Goal: Communication & Community: Answer question/provide support

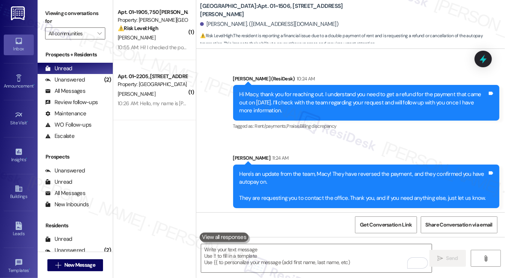
scroll to position [662, 0]
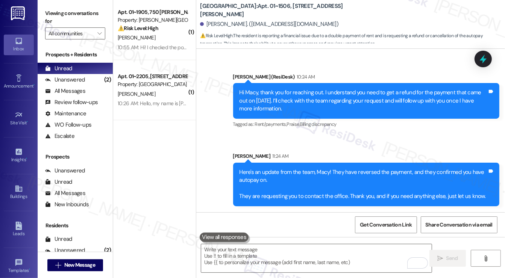
click at [276, 167] on div "Here's an update from the team, Macy! They have reversed the payment, and they …" at bounding box center [366, 185] width 267 height 44
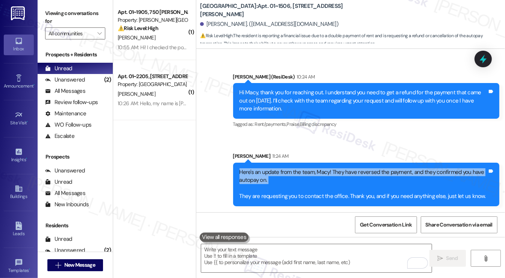
click at [276, 167] on div "Here's an update from the team, Macy! They have reversed the payment, and they …" at bounding box center [366, 185] width 267 height 44
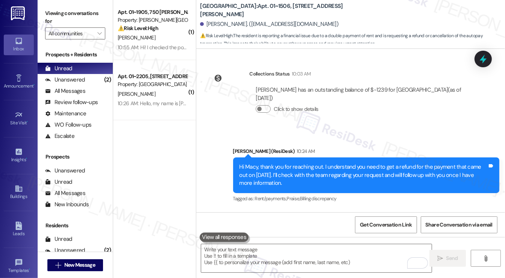
scroll to position [586, 0]
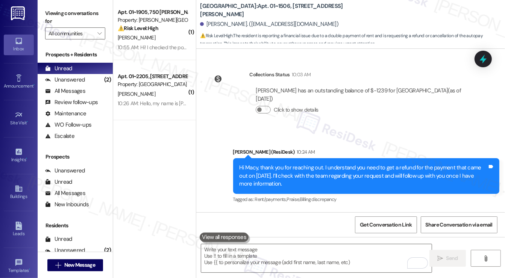
click at [278, 162] on div "Hi Macy, thank you for reaching out. I understand you need to get a refund for …" at bounding box center [366, 175] width 267 height 35
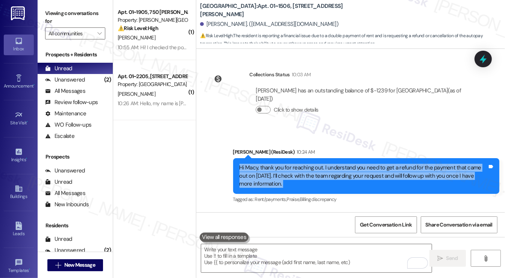
click at [278, 162] on div "Hi Macy, thank you for reaching out. I understand you need to get a refund for …" at bounding box center [366, 175] width 267 height 35
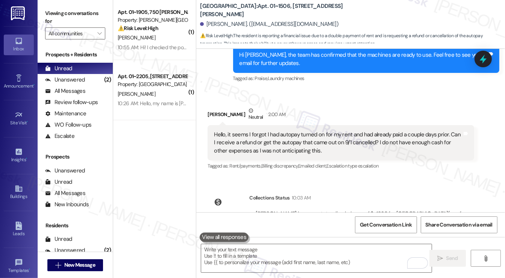
scroll to position [436, 0]
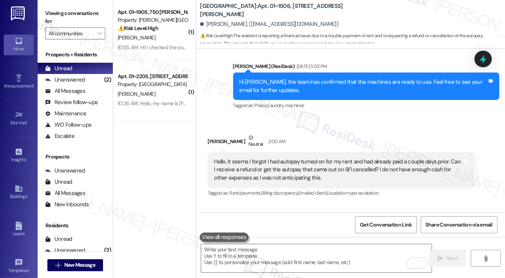
click at [263, 164] on div "Hello, it seems I forgot I had autopay turned on for my rent and had already pa…" at bounding box center [338, 170] width 248 height 24
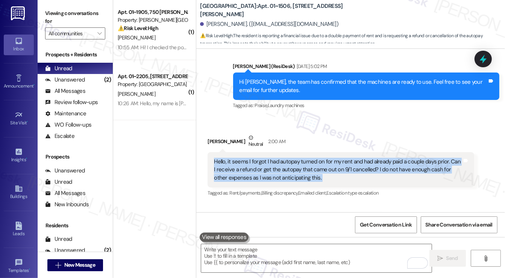
click at [263, 164] on div "Hello, it seems I forgot I had autopay turned on for my rent and had already pa…" at bounding box center [338, 170] width 248 height 24
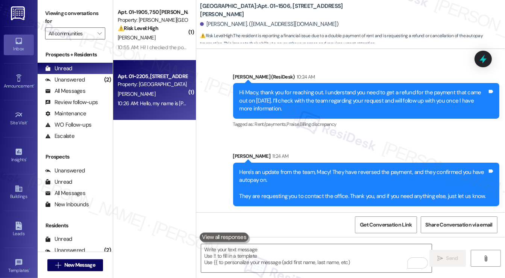
click at [167, 104] on div "10:26 AM: Hello, my name is Amias Spencer - former tenant of apartment 2205. Wo…" at bounding box center [342, 103] width 448 height 7
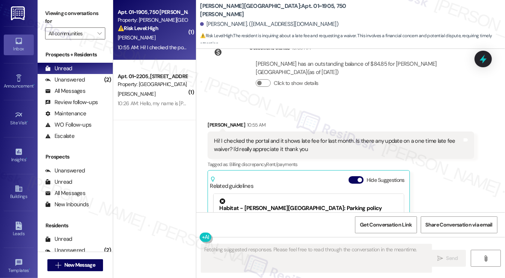
scroll to position [2971, 0]
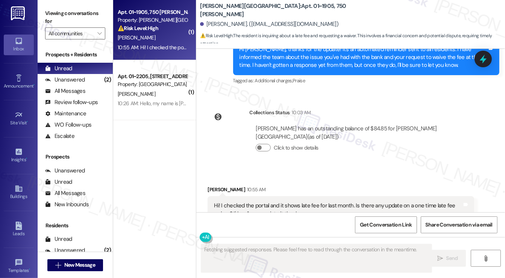
click at [236, 202] on div "Hi! I checked the portal and it shows late fee for last month. Is there any upd…" at bounding box center [338, 210] width 248 height 16
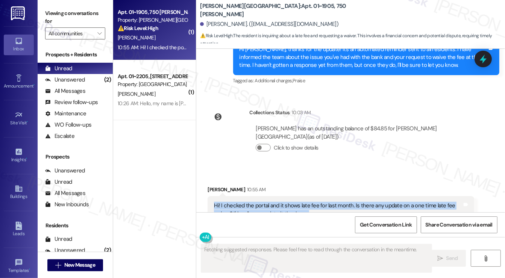
click at [236, 202] on div "Hi! I checked the portal and it shows late fee for last month. Is there any upd…" at bounding box center [338, 210] width 248 height 16
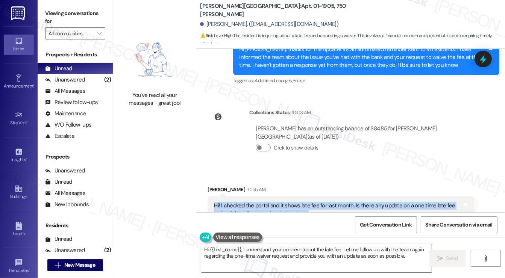
click at [391, 202] on div "Hi! I checked the portal and it shows late fee for last month. Is there any upd…" at bounding box center [338, 210] width 248 height 16
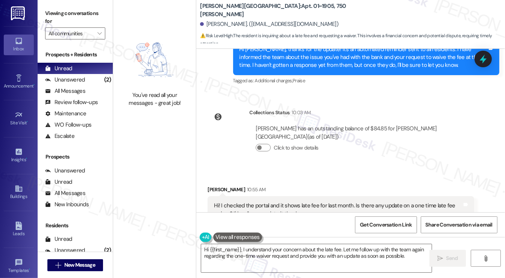
click at [391, 202] on div "Hi! I checked the portal and it shows late fee for last month. Is there any upd…" at bounding box center [338, 210] width 248 height 16
click at [410, 202] on div "Hi! I checked the portal and it shows late fee for last month. Is there any upd…" at bounding box center [338, 210] width 248 height 16
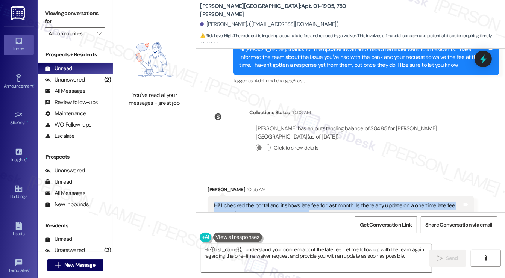
click at [410, 202] on div "Hi! I checked the portal and it shows late fee for last month. Is there any upd…" at bounding box center [338, 210] width 248 height 16
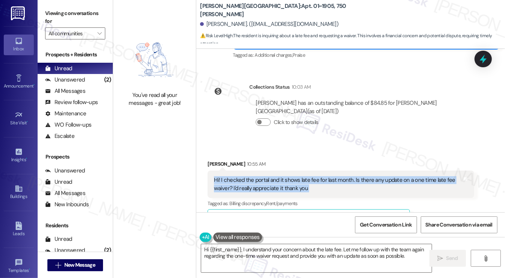
scroll to position [3008, 0]
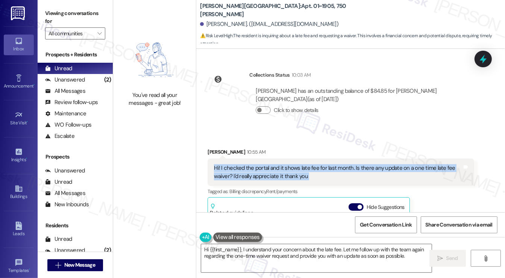
click at [283, 164] on div "Hi! I checked the portal and it shows late fee for last month. Is there any upd…" at bounding box center [338, 172] width 248 height 16
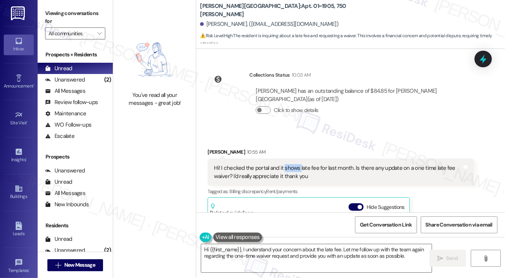
click at [283, 164] on div "Hi! I checked the portal and it shows late fee for last month. Is there any upd…" at bounding box center [338, 172] width 248 height 16
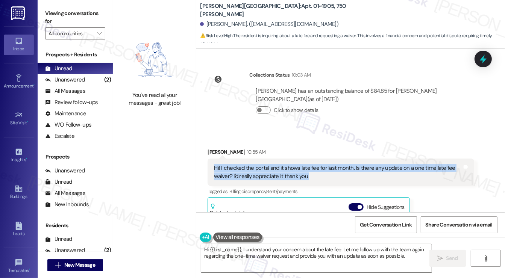
click at [283, 164] on div "Hi! I checked the portal and it shows late fee for last month. Is there any upd…" at bounding box center [338, 172] width 248 height 16
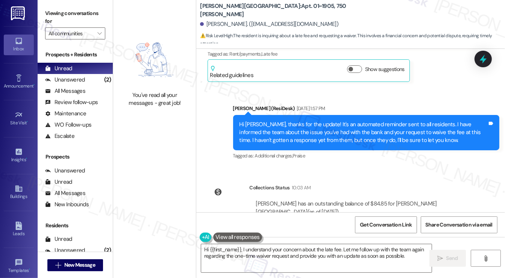
scroll to position [2858, 0]
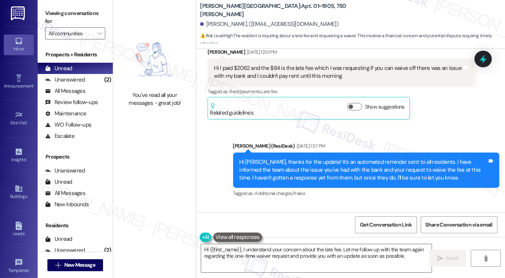
click at [349, 158] on div "Hi [PERSON_NAME], thanks for the update! It's an automated reminder sent to all…" at bounding box center [363, 170] width 248 height 24
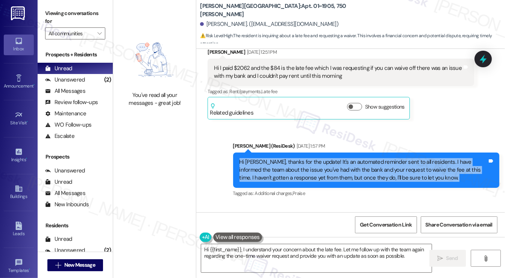
click at [349, 158] on div "Hi [PERSON_NAME], thanks for the update! It's an automated reminder sent to all…" at bounding box center [363, 170] width 248 height 24
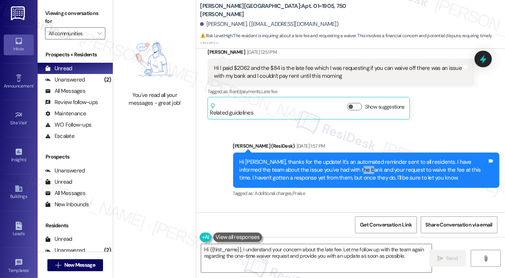
click at [349, 158] on div "Hi [PERSON_NAME], thanks for the update! It's an automated reminder sent to all…" at bounding box center [363, 170] width 248 height 24
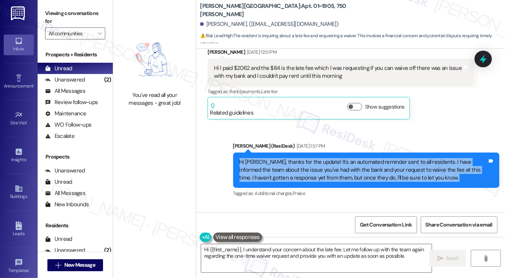
click at [349, 158] on div "Hi [PERSON_NAME], thanks for the update! It's an automated reminder sent to all…" at bounding box center [363, 170] width 248 height 24
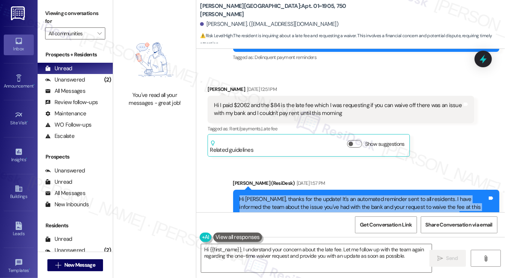
scroll to position [2745, 0]
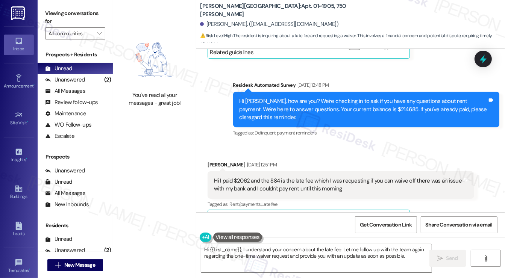
click at [225, 177] on div "Hi I paid $2062 and the $84 is the late fee which I was requesting if you can w…" at bounding box center [338, 185] width 248 height 16
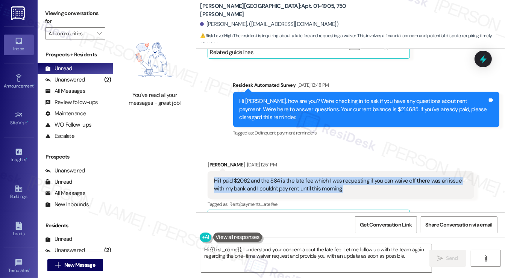
click at [225, 177] on div "Hi I paid $2062 and the $84 is the late fee which I was requesting if you can w…" at bounding box center [338, 185] width 248 height 16
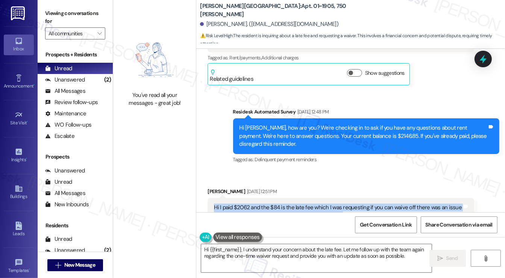
scroll to position [2708, 0]
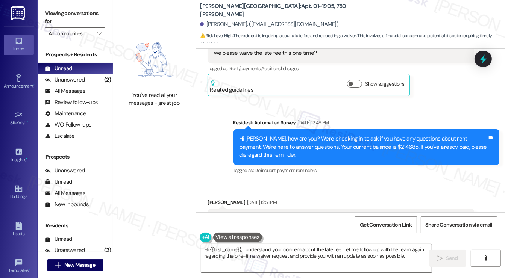
click at [348, 135] on div "Hi [PERSON_NAME], how are you? We're checking in to ask if you have any questio…" at bounding box center [363, 147] width 248 height 24
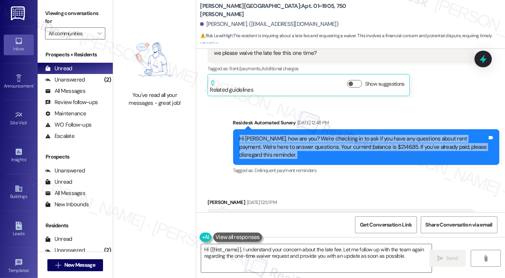
click at [348, 135] on div "Hi [PERSON_NAME], how are you? We're checking in to ask if you have any questio…" at bounding box center [363, 147] width 248 height 24
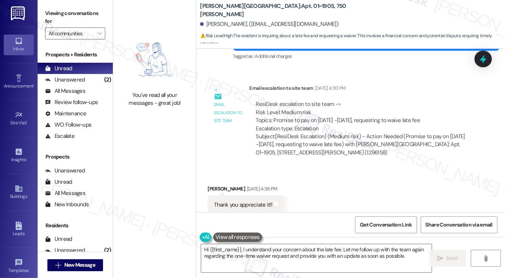
scroll to position [2407, 0]
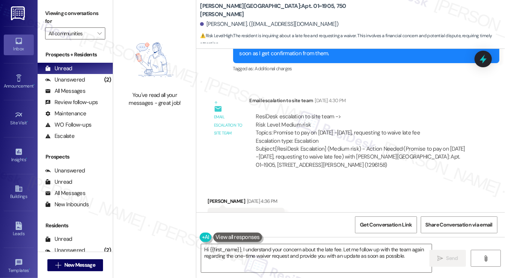
drag, startPoint x: 270, startPoint y: 92, endPoint x: 439, endPoint y: 103, distance: 169.1
click at [439, 113] on div "ResiDesk escalation to site team -> Risk Level: Medium risk Topics: Promise to …" at bounding box center [362, 129] width 212 height 32
click at [419, 113] on div "ResiDesk escalation to site team -> Risk Level: Medium risk Topics: Promise to …" at bounding box center [362, 129] width 212 height 32
click at [428, 113] on div "ResiDesk escalation to site team -> Risk Level: Medium risk Topics: Promise to …" at bounding box center [362, 129] width 212 height 32
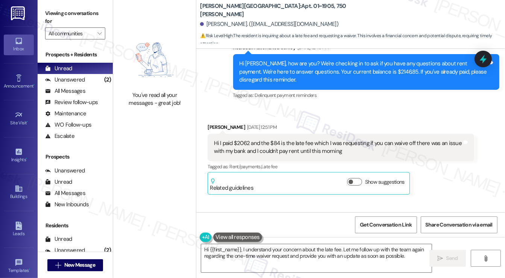
scroll to position [2971, 0]
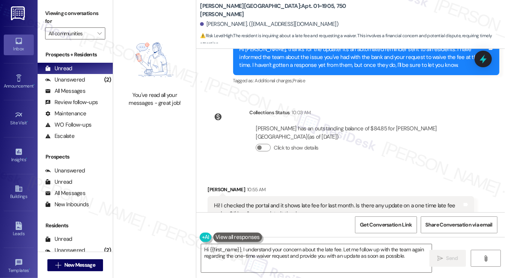
click at [251, 202] on div "Hi! I checked the portal and it shows late fee for last month. Is there any upd…" at bounding box center [338, 210] width 248 height 16
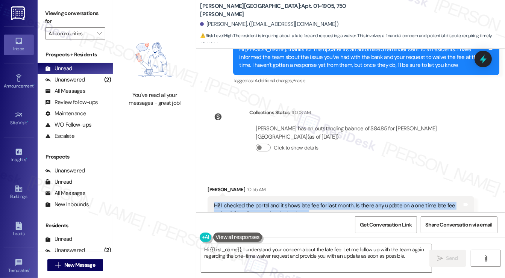
click at [251, 202] on div "Hi! I checked the portal and it shows late fee for last month. Is there any upd…" at bounding box center [338, 210] width 248 height 16
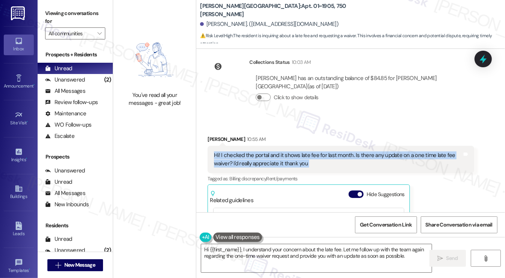
scroll to position [3008, 0]
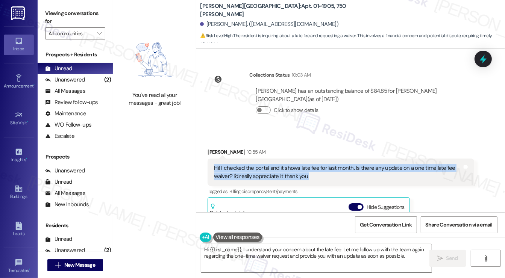
click at [310, 164] on div "Hi! I checked the portal and it shows late fee for last month. Is there any upd…" at bounding box center [338, 172] width 248 height 16
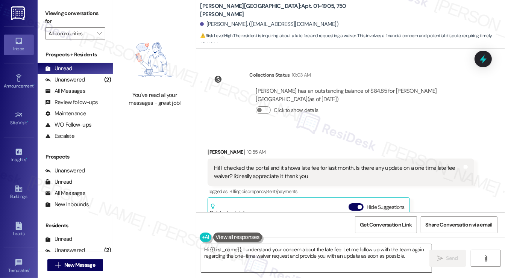
click at [239, 245] on textarea "Hi {{first_name}}, I understand your concern about the late fee. Let me follow …" at bounding box center [316, 258] width 230 height 28
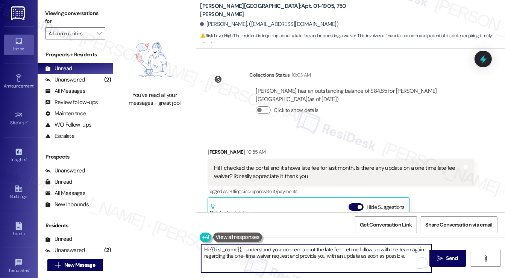
click at [326, 252] on textarea "Hi {{first_name}}, I understand your concern about the late fee. Let me follow …" at bounding box center [316, 258] width 230 height 28
drag, startPoint x: 340, startPoint y: 249, endPoint x: 242, endPoint y: 249, distance: 98.1
click at [242, 249] on textarea "Hi {{first_name}}, I understand your concern about the late fee. Let me follow …" at bounding box center [316, 258] width 230 height 28
click at [269, 258] on textarea "Hi {{first_name}}, thanks for checking in. Let me follow up with the team again…" at bounding box center [316, 258] width 230 height 28
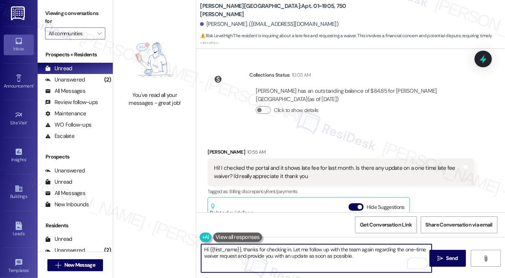
click at [269, 258] on textarea "Hi {{first_name}}, thanks for checking in. Let me follow up with the team again…" at bounding box center [316, 258] width 230 height 28
click at [350, 254] on textarea "Hi {{first_name}}, thanks for checking in. Let me follow up with the team again…" at bounding box center [316, 258] width 230 height 28
click at [344, 254] on textarea "Hi {{first_name}}, thanks for checking in. Let me follow up with the team again…" at bounding box center [316, 258] width 230 height 28
type textarea "Hi {{first_name}}, thanks for checking in. Let me follow up with the team again…"
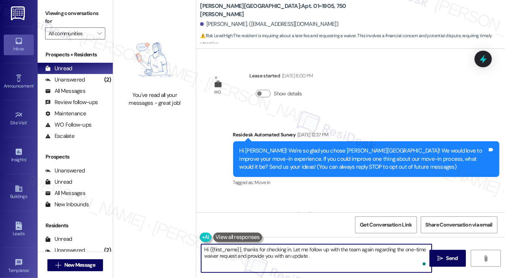
scroll to position [3008, 0]
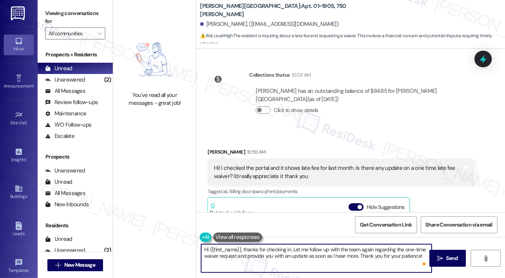
click at [235, 257] on textarea "Hi {{first_name}}, thanks for checking in. Let me follow up with the team again…" at bounding box center [316, 258] width 230 height 28
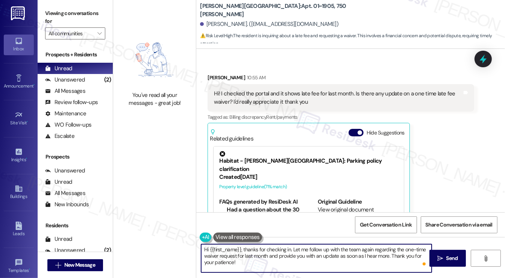
scroll to position [3084, 0]
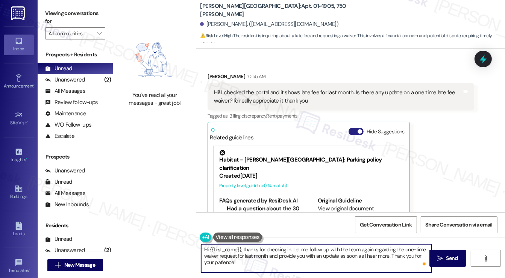
type textarea "Hi {{first_name}}, thanks for checking in. Let me follow up with the team again…"
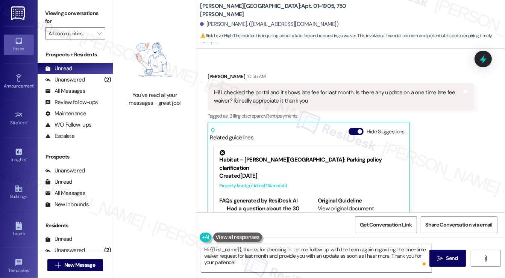
click at [351, 128] on button "Hide Suggestions" at bounding box center [355, 132] width 15 height 8
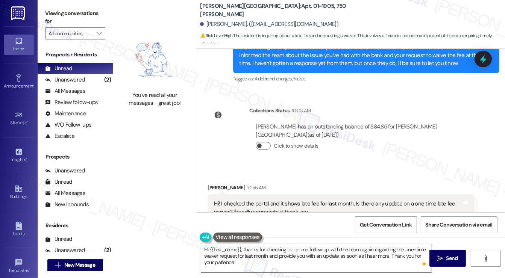
click at [260, 144] on span "button" at bounding box center [259, 146] width 5 height 5
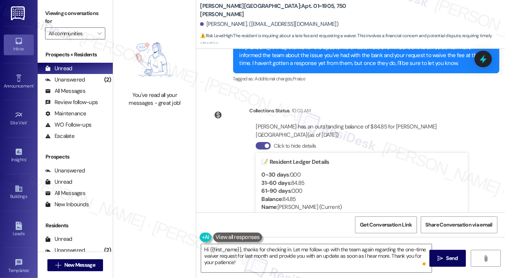
click at [260, 142] on button "Click to hide details" at bounding box center [263, 146] width 15 height 8
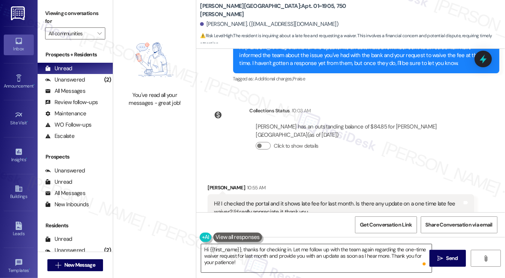
click at [391, 248] on textarea "Hi {{first_name}}, thanks for checking in. Let me follow up with the team again…" at bounding box center [316, 258] width 230 height 28
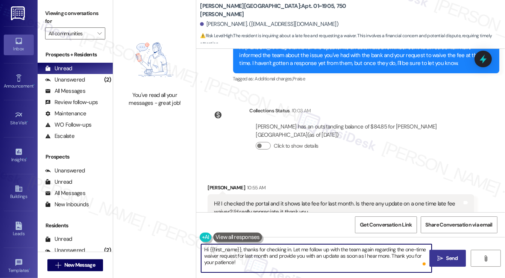
click at [449, 260] on span "Send" at bounding box center [452, 258] width 12 height 8
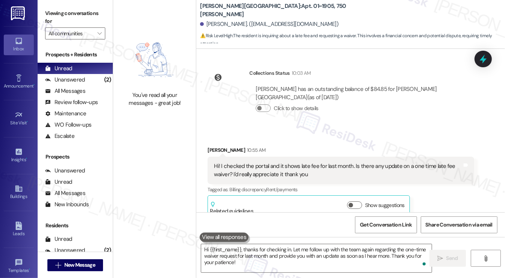
scroll to position [3041, 0]
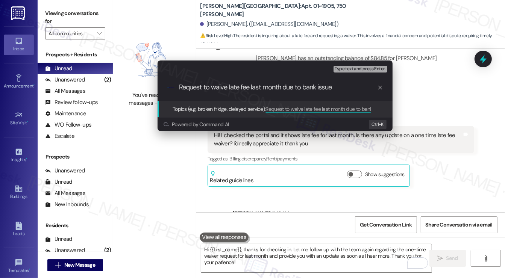
type input "Request to waive late fee last month due to bank issues"
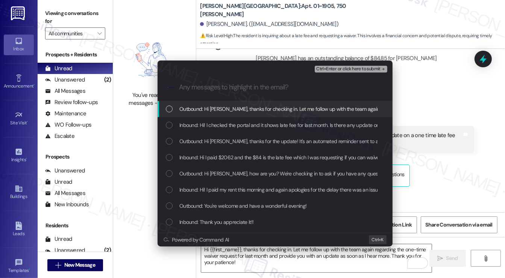
click at [470, 62] on div "Escalate Conversation Medium risk Request to waive late fee last month due to b…" at bounding box center [252, 139] width 505 height 278
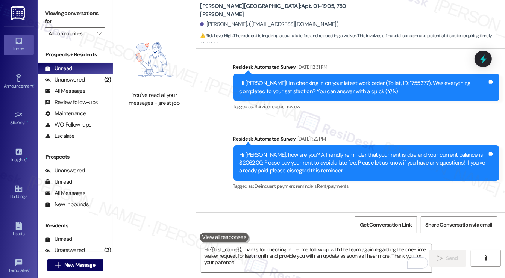
scroll to position [2281, 0]
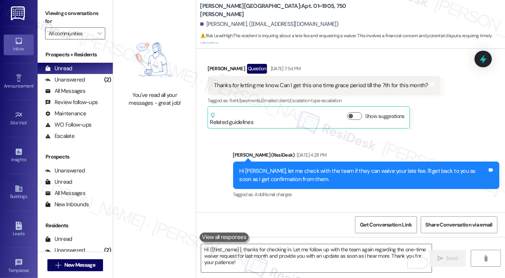
click at [460, 68] on div "Received via SMS [PERSON_NAME] Question [DATE] 7:54 PM Thanks for letting me kn…" at bounding box center [350, 90] width 309 height 87
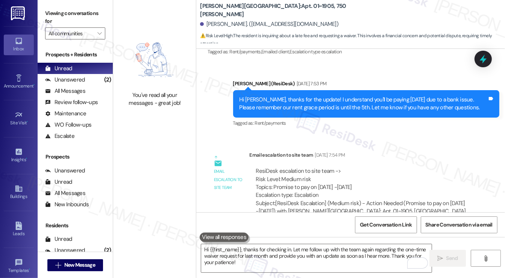
scroll to position [2206, 0]
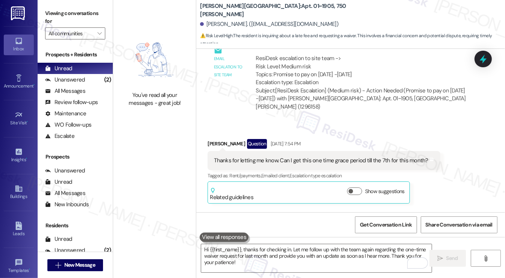
click at [344, 157] on div "Thanks for letting me know. Can I get this one time grace period till the 7th f…" at bounding box center [321, 161] width 214 height 8
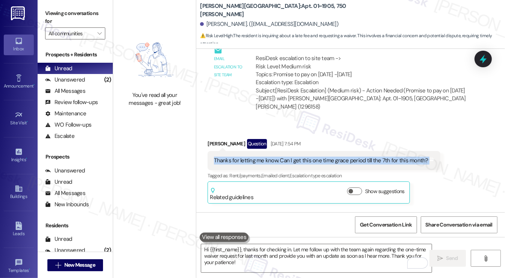
click at [344, 157] on div "Thanks for letting me know. Can I get this one time grace period till the 7th f…" at bounding box center [321, 161] width 214 height 8
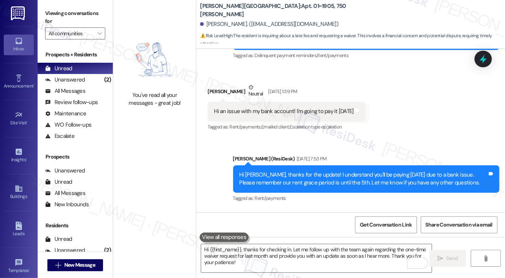
scroll to position [1905, 0]
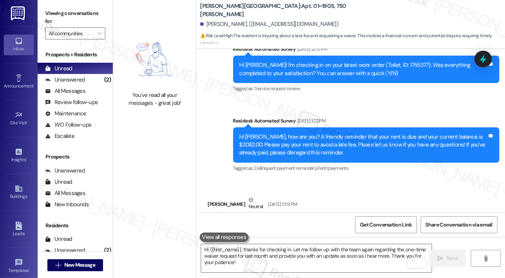
click at [285, 220] on div "Hi an issue with my bank account! I'm going to pay it [DATE]" at bounding box center [283, 224] width 139 height 8
click at [286, 220] on div "Hi an issue with my bank account! I'm going to pay it [DATE]" at bounding box center [283, 224] width 139 height 8
click at [329, 179] on div "Received via SMS [PERSON_NAME] Neutral [DATE] 1:39 PM Hi an issue with my bank …" at bounding box center [350, 214] width 309 height 71
click at [480, 56] on icon at bounding box center [483, 59] width 13 height 13
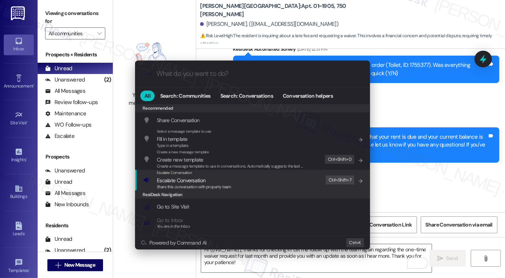
click at [309, 179] on div "Escalate Conversation Escalate Conversation Share this conversation with proper…" at bounding box center [253, 180] width 220 height 20
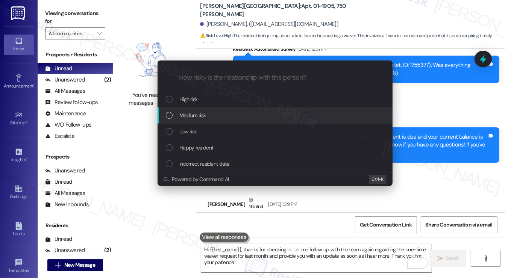
click at [245, 118] on div "Medium risk" at bounding box center [276, 115] width 220 height 8
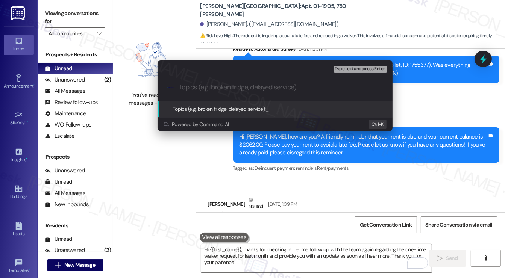
paste input "Request to waive late fee last month due to bank issues"
type input "Request to waive late fee last month due to bank issues"
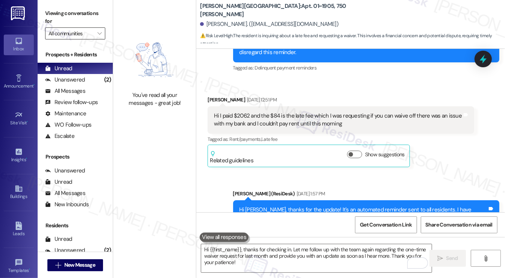
scroll to position [0, 0]
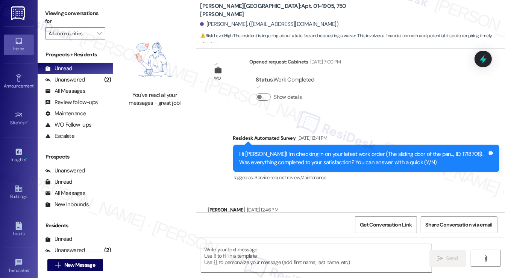
type textarea "Fetching suggested responses. Please feel free to read through the conversation…"
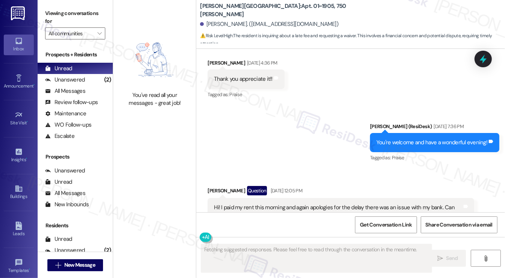
scroll to position [3084, 0]
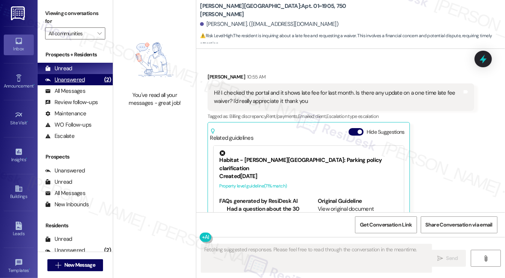
click at [76, 81] on div "Unanswered" at bounding box center [65, 80] width 40 height 8
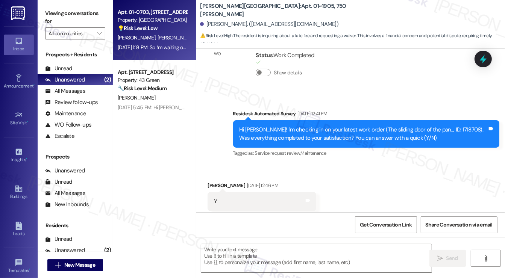
type textarea "Fetching suggested responses. Please feel free to read through the conversation…"
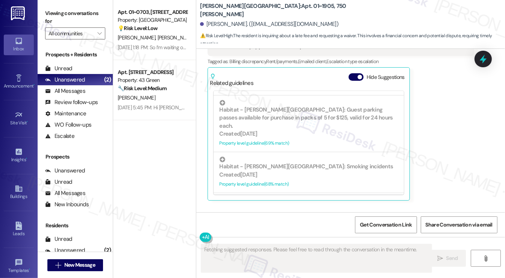
scroll to position [3163, 0]
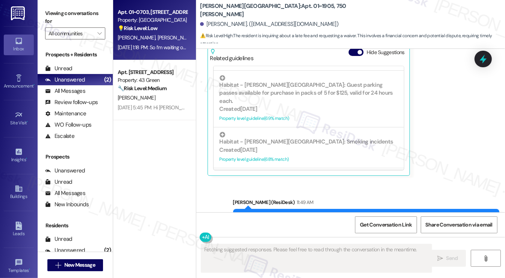
click at [153, 46] on div "[DATE] 1:18 PM: So I’m waiting on the doctor now I’ll let you know when I’m alm…" at bounding box center [213, 47] width 191 height 7
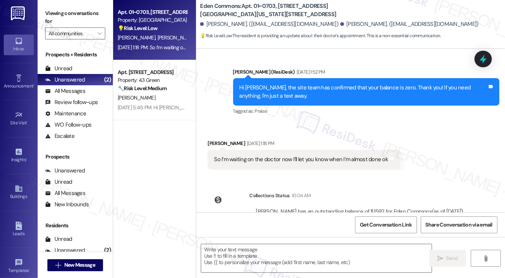
scroll to position [701, 0]
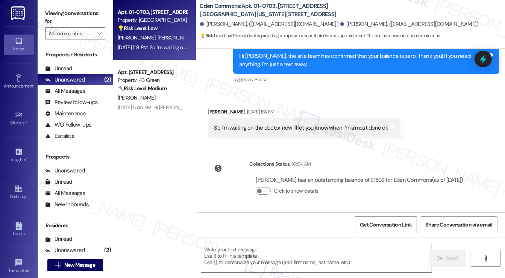
click at [289, 124] on div "So I’m waiting on the doctor now I’ll let you know when I’m almost done ok" at bounding box center [301, 128] width 174 height 8
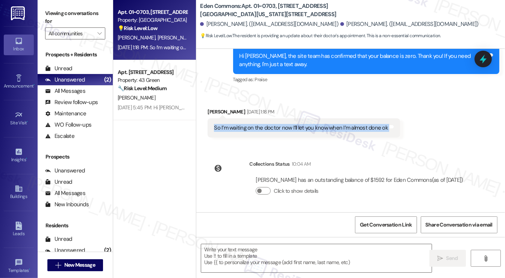
click at [289, 124] on div "So I’m waiting on the doctor now I’ll let you know when I’m almost done ok" at bounding box center [301, 128] width 174 height 8
copy div "So I’m waiting on the doctor now I’ll let you know when I’m almost done ok Tags…"
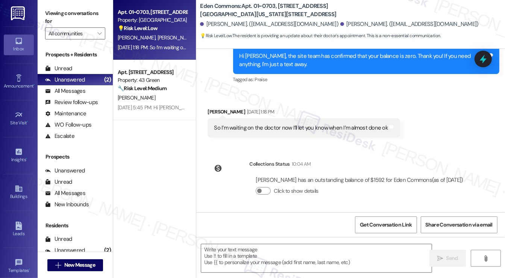
click at [53, 11] on label "Viewing conversations for" at bounding box center [75, 18] width 60 height 20
click at [73, 63] on div "Unread (0)" at bounding box center [75, 68] width 75 height 11
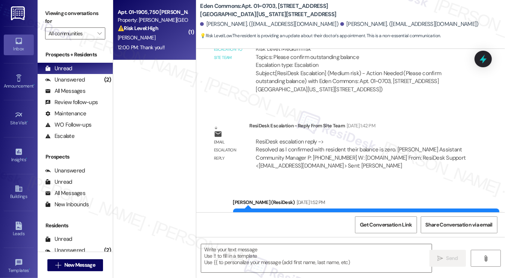
click at [157, 28] on strong "⚠️ Risk Level: High" at bounding box center [138, 28] width 41 height 7
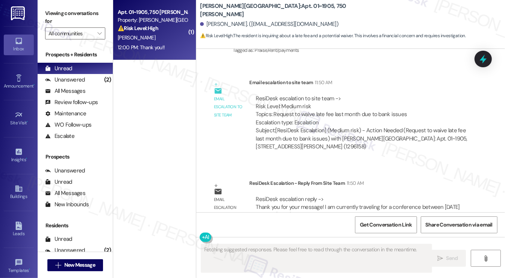
scroll to position [3284, 0]
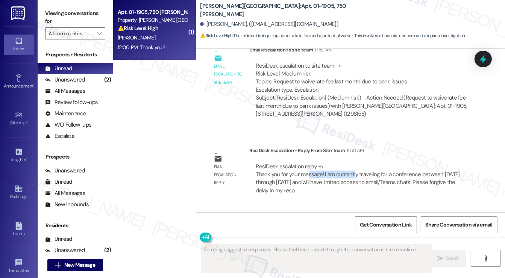
drag, startPoint x: 306, startPoint y: 120, endPoint x: 364, endPoint y: 123, distance: 57.2
click at [363, 163] on div "ResiDesk escalation reply -> Thank you for your message! I am currently traveli…" at bounding box center [358, 179] width 204 height 32
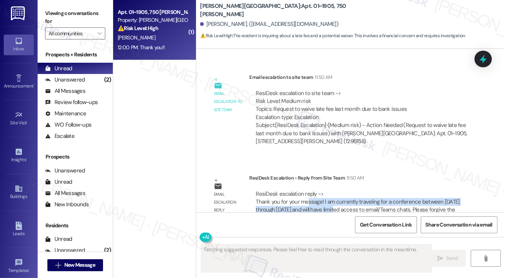
scroll to position [3209, 0]
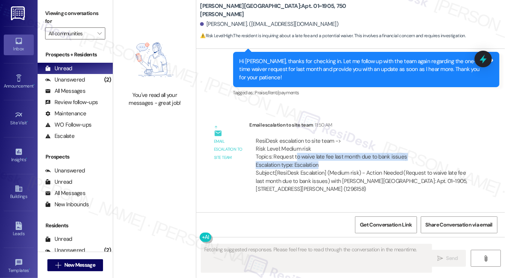
drag, startPoint x: 295, startPoint y: 112, endPoint x: 371, endPoint y: 116, distance: 75.7
click at [371, 137] on div "ResiDesk escalation to site team -> Risk Level: Medium risk Topics: Request to …" at bounding box center [362, 153] width 212 height 32
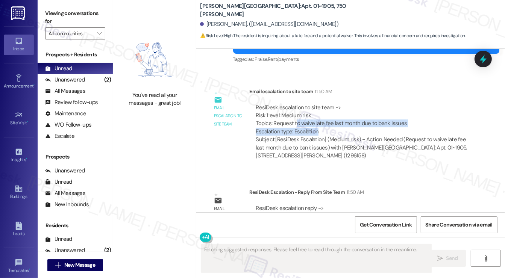
scroll to position [3285, 0]
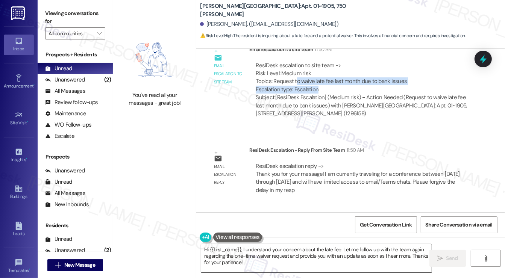
click at [274, 244] on textarea "Hi {{first_name}}, I understand your concern about the late fee. Let me follow …" at bounding box center [316, 258] width 230 height 28
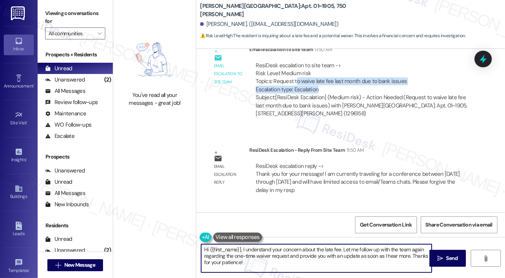
click at [274, 244] on textarea "Hi {{first_name}}, I understand your concern about the late fee. Let me follow …" at bounding box center [316, 258] width 230 height 28
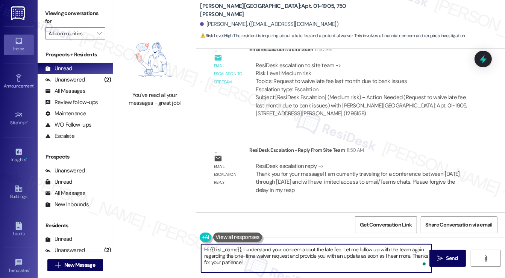
click at [274, 244] on textarea "Hi {{first_name}}, I understand your concern about the late fee. Let me follow …" at bounding box center [316, 258] width 230 height 28
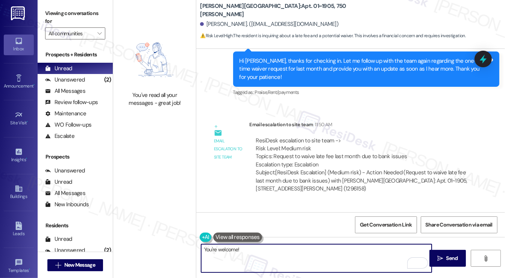
scroll to position [3097, 0]
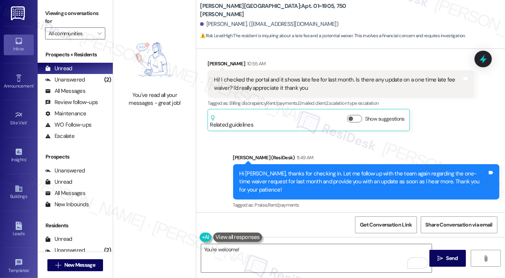
click at [281, 170] on div "Hi [PERSON_NAME], thanks for checking in. Let me follow up with the team again …" at bounding box center [363, 182] width 248 height 24
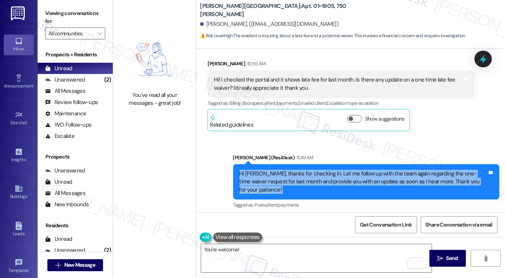
click at [281, 170] on div "Hi [PERSON_NAME], thanks for checking in. Let me follow up with the team again …" at bounding box center [363, 182] width 248 height 24
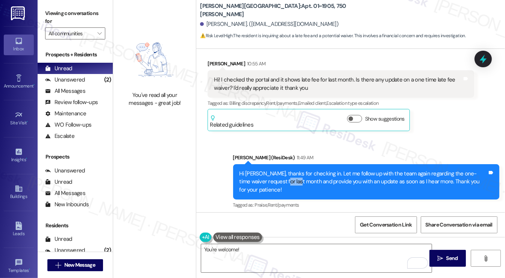
click at [281, 170] on div "Hi [PERSON_NAME], thanks for checking in. Let me follow up with the team again …" at bounding box center [363, 182] width 248 height 24
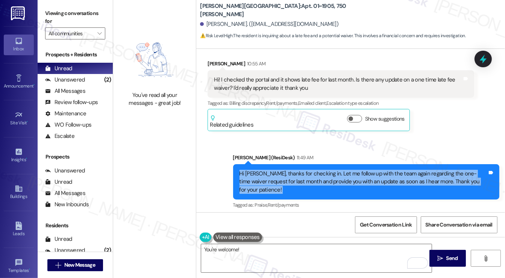
click at [281, 170] on div "Hi [PERSON_NAME], thanks for checking in. Let me follow up with the team again …" at bounding box center [363, 182] width 248 height 24
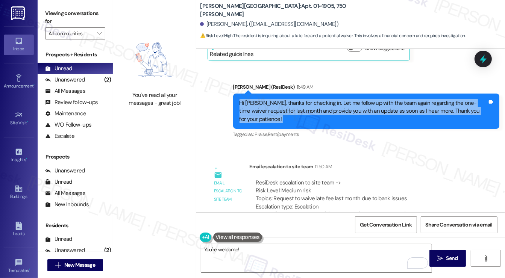
scroll to position [3285, 0]
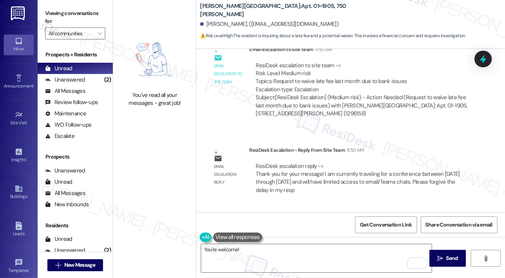
click at [214, 223] on div "[PERSON_NAME] 12:00 PM" at bounding box center [237, 228] width 58 height 11
copy div "[PERSON_NAME]"
click at [237, 250] on textarea "You're welcome!" at bounding box center [316, 258] width 230 height 28
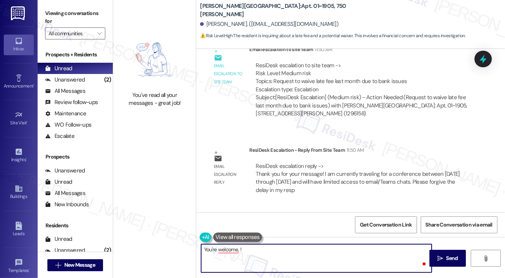
paste textarea "[PERSON_NAME]"
type textarea "You're welcome, [PERSON_NAME]!"
click at [276, 254] on textarea "You're welcome, [PERSON_NAME]!" at bounding box center [316, 258] width 230 height 28
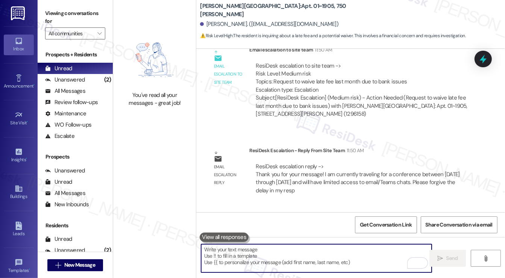
scroll to position [3337, 0]
